Goal: Obtain resource: Obtain resource

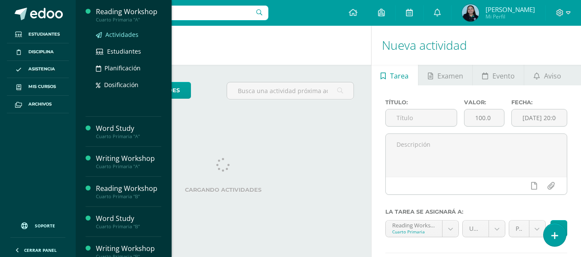
click at [126, 37] on span "Actividades" at bounding box center [121, 35] width 33 height 8
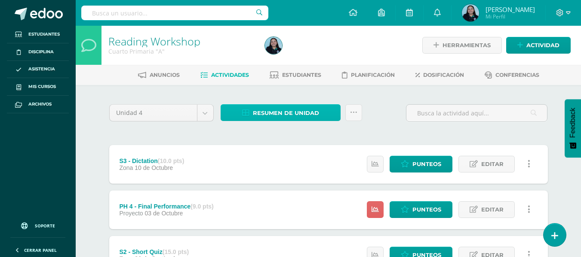
click at [263, 109] on span "Resumen de unidad" at bounding box center [286, 113] width 66 height 16
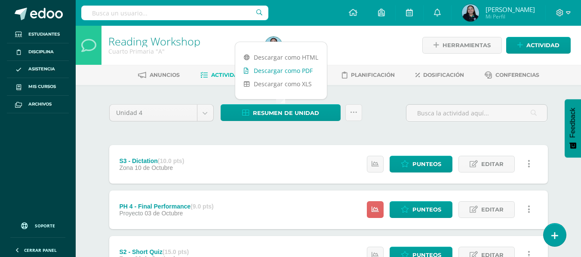
click at [294, 72] on link "Descargar como PDF" at bounding box center [281, 70] width 92 height 13
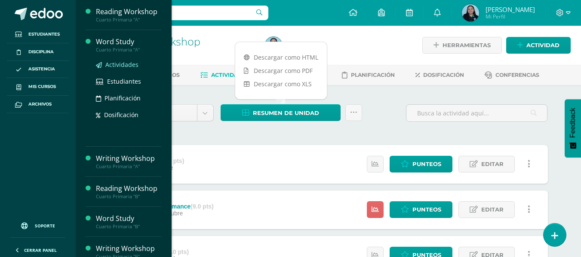
click at [115, 66] on span "Actividades" at bounding box center [121, 65] width 33 height 8
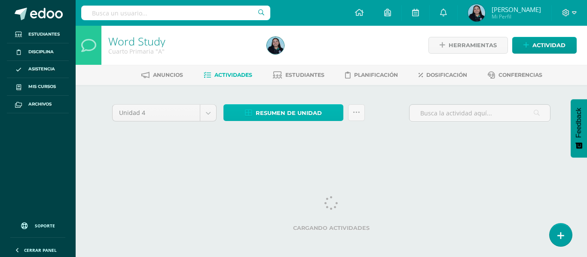
click at [269, 117] on span "Resumen de unidad" at bounding box center [289, 113] width 66 height 16
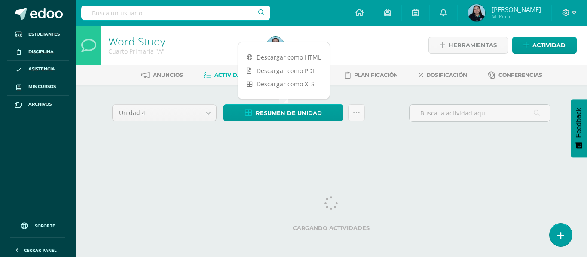
click at [296, 74] on span "Estudiantes" at bounding box center [304, 75] width 39 height 6
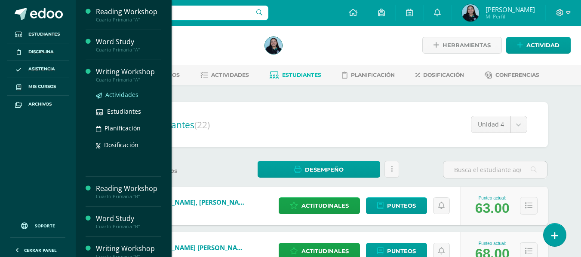
click at [118, 94] on span "Actividades" at bounding box center [121, 95] width 33 height 8
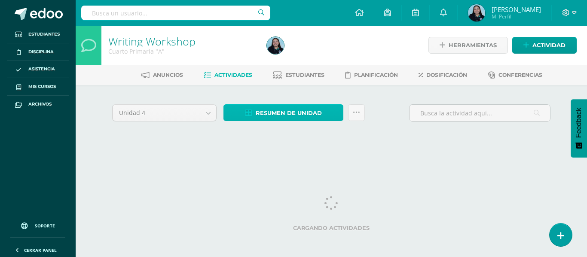
click at [270, 116] on span "Resumen de unidad" at bounding box center [289, 113] width 66 height 16
click at [290, 111] on span "Resumen de unidad" at bounding box center [289, 113] width 66 height 16
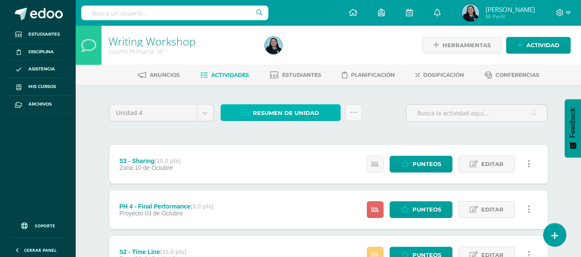
click at [262, 110] on span "Resumen de unidad" at bounding box center [286, 113] width 66 height 16
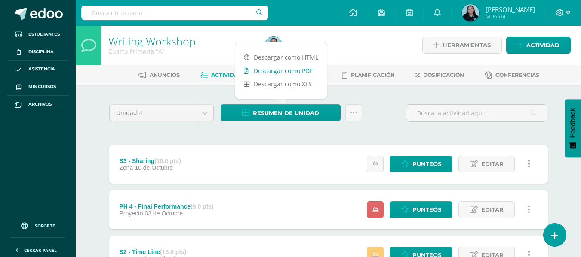
click at [287, 73] on link "Descargar como PDF" at bounding box center [281, 70] width 92 height 13
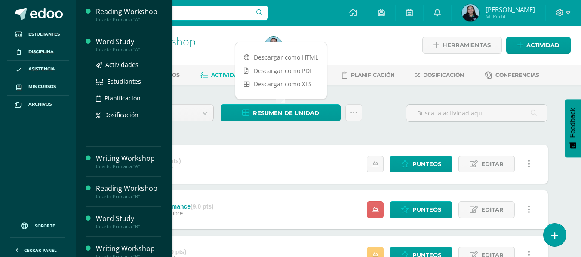
click at [113, 45] on div "Word Study" at bounding box center [128, 42] width 65 height 10
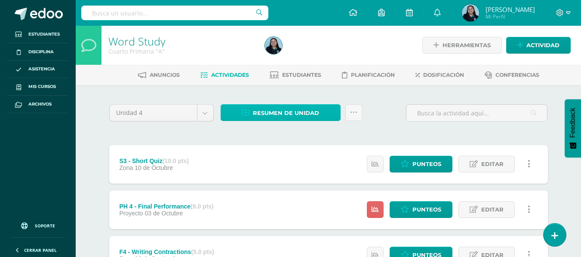
click at [275, 114] on span "Resumen de unidad" at bounding box center [286, 113] width 66 height 16
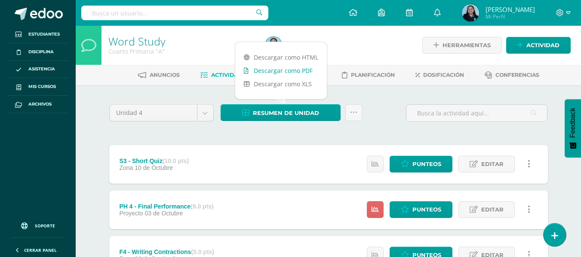
click at [272, 71] on link "Descargar como PDF" at bounding box center [281, 70] width 92 height 13
